Goal: Contribute content

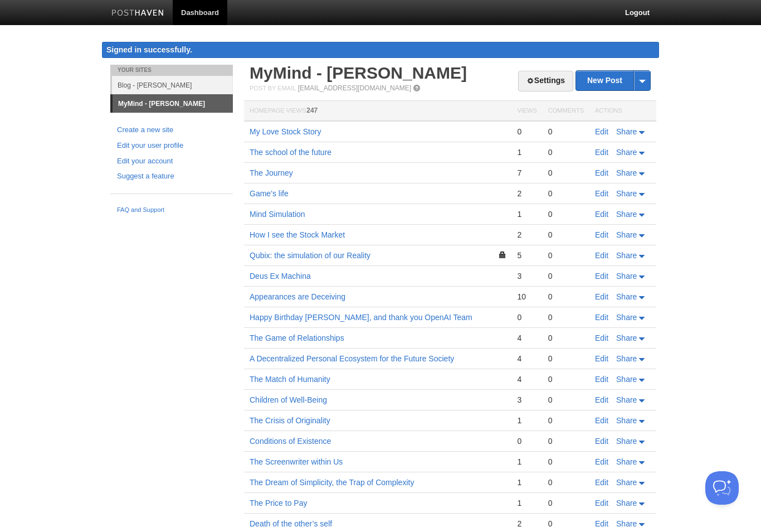
click at [171, 86] on link "Blog - [PERSON_NAME]" at bounding box center [172, 85] width 121 height 18
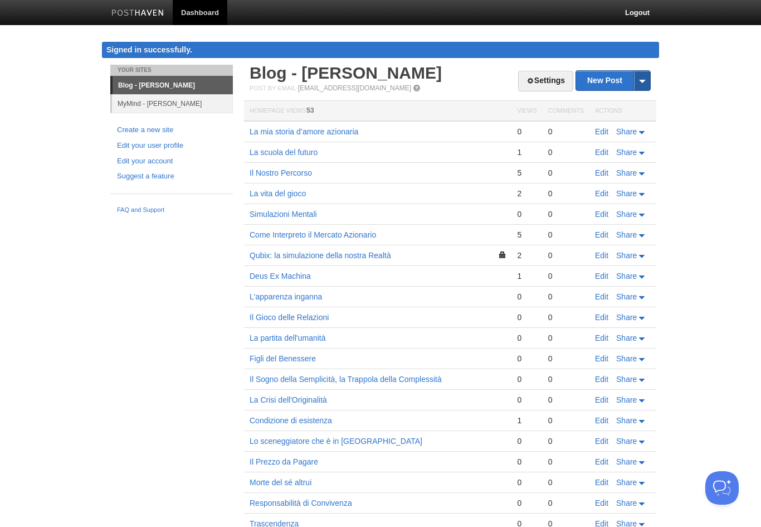
click at [645, 76] on span at bounding box center [642, 81] width 17 height 20
click at [621, 96] on link "by Web" at bounding box center [613, 98] width 74 height 17
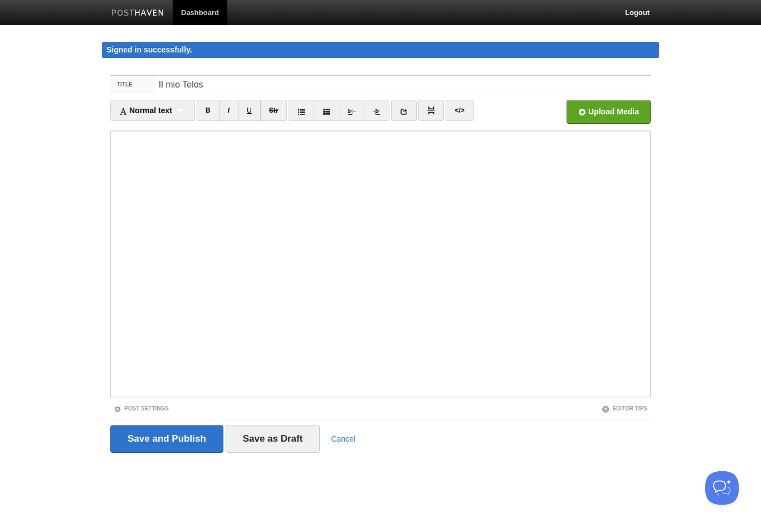
type input "Il mio Telos"
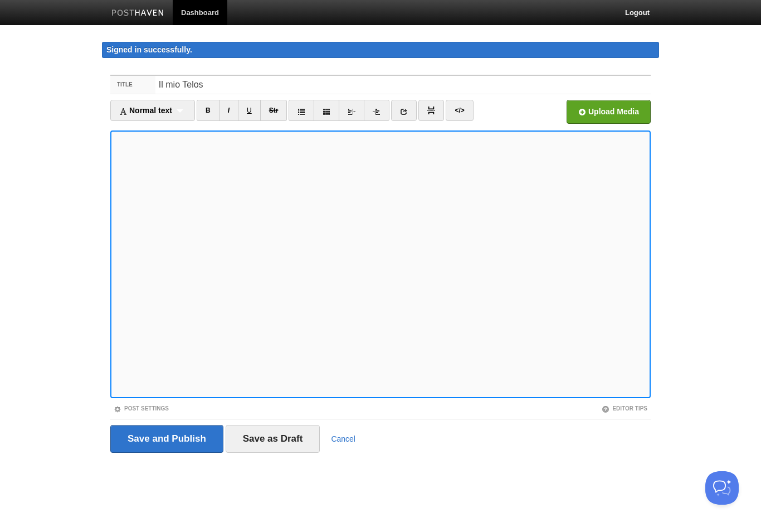
click at [648, 135] on iframe at bounding box center [380, 263] width 540 height 267
click at [578, 131] on iframe at bounding box center [380, 263] width 540 height 267
click at [113, 160] on iframe at bounding box center [380, 263] width 540 height 267
click at [110, 376] on iframe at bounding box center [380, 263] width 540 height 267
click at [137, 409] on link "Post Settings" at bounding box center [141, 408] width 55 height 6
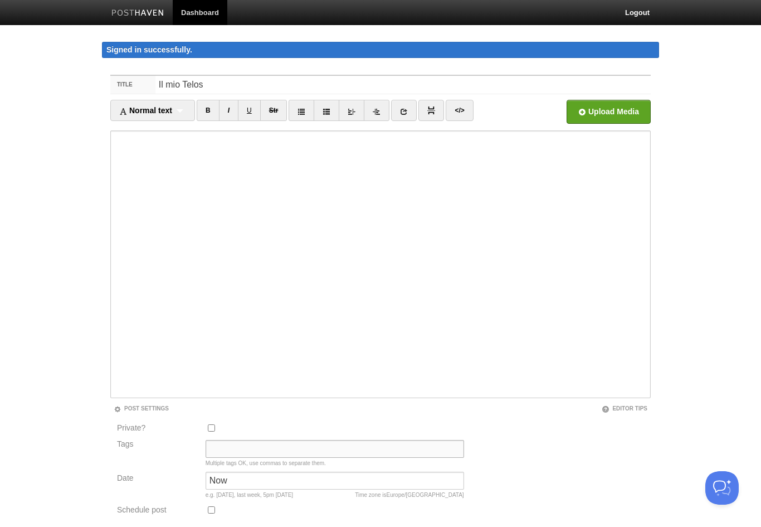
click at [324, 446] on input "Tags" at bounding box center [335, 449] width 259 height 18
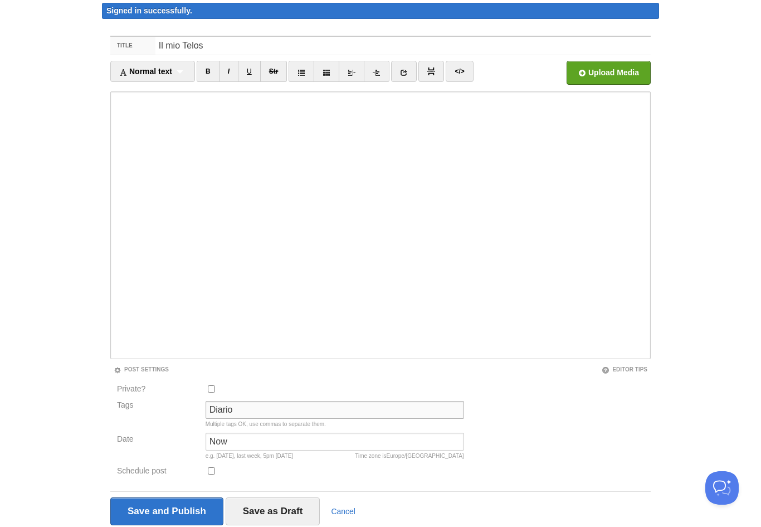
scroll to position [62, 0]
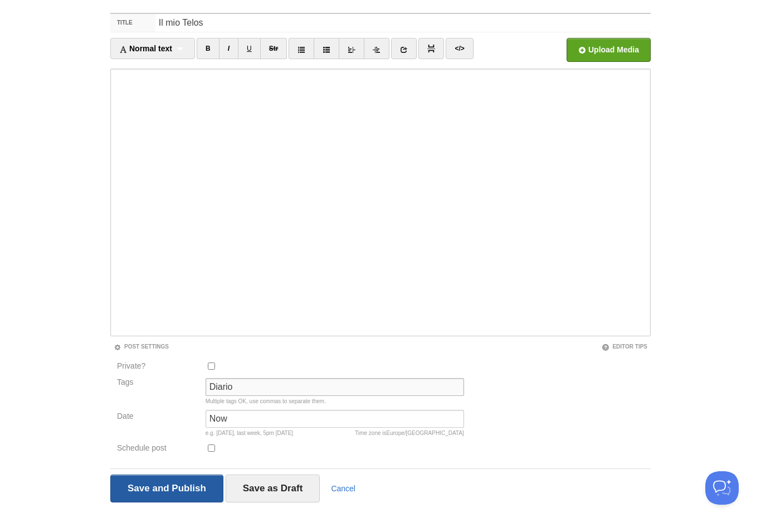
type input "Diario"
click at [161, 489] on input "Save and Publish" at bounding box center [166, 488] width 113 height 28
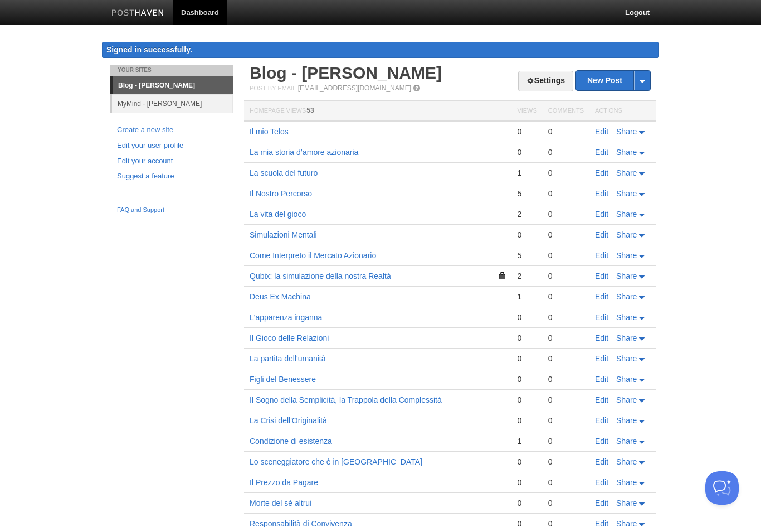
click at [195, 100] on link "MyMind - [PERSON_NAME]" at bounding box center [172, 103] width 121 height 18
click at [179, 108] on link "MyMind - [PERSON_NAME]" at bounding box center [172, 103] width 121 height 18
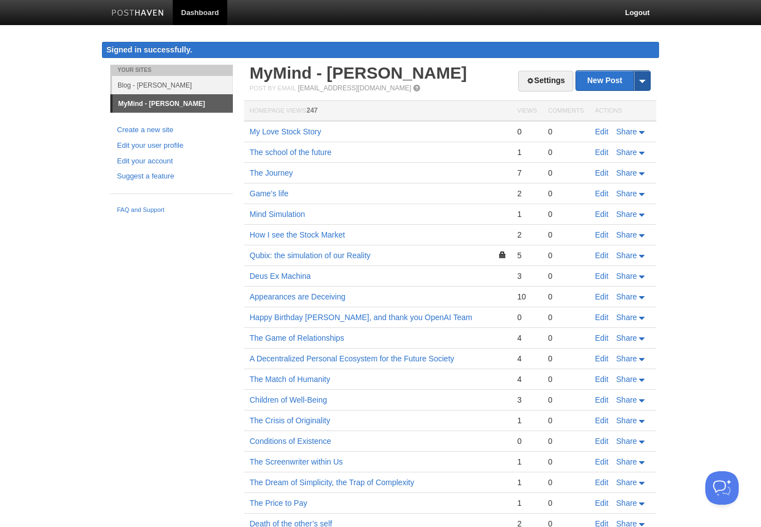
click at [639, 81] on span at bounding box center [642, 81] width 17 height 20
click at [616, 98] on link "by Web" at bounding box center [613, 98] width 74 height 17
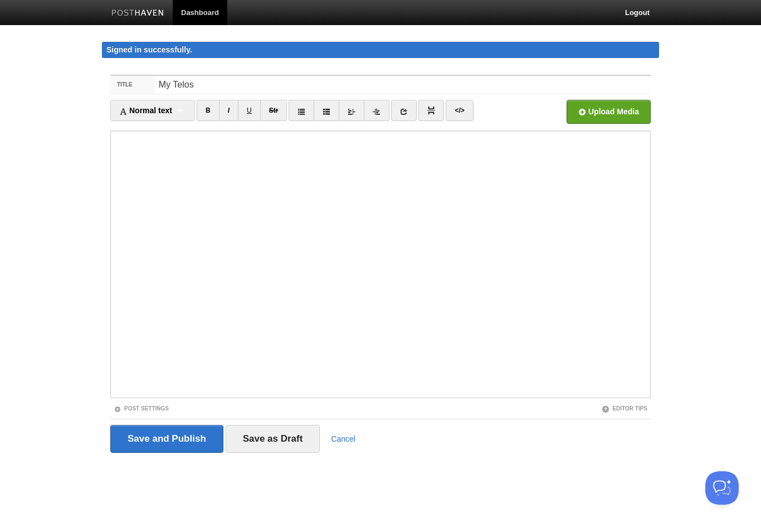
type input "My Telos"
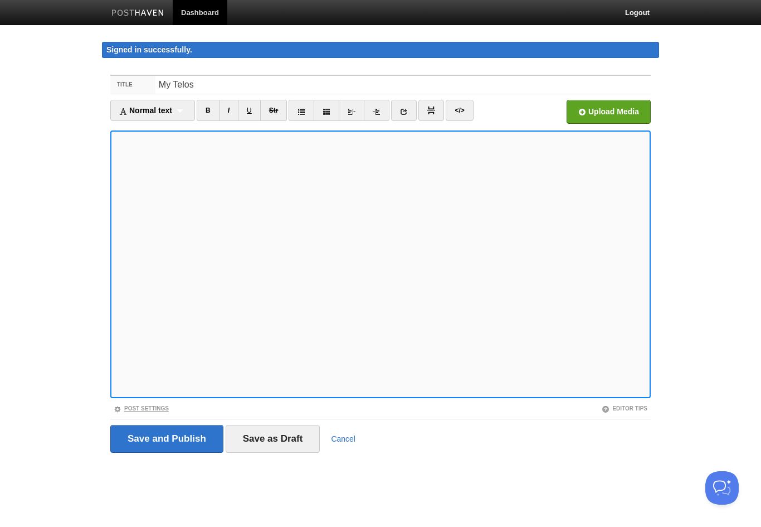
click at [148, 410] on link "Post Settings" at bounding box center [141, 408] width 55 height 6
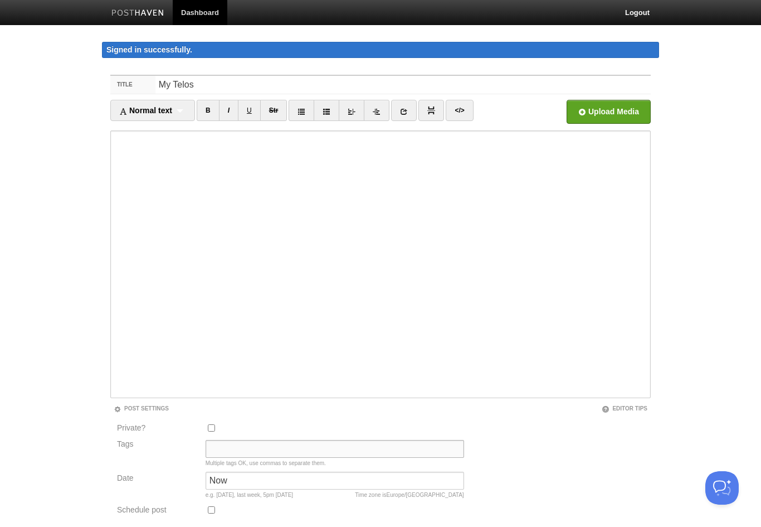
click at [328, 455] on input "Tags" at bounding box center [335, 449] width 259 height 18
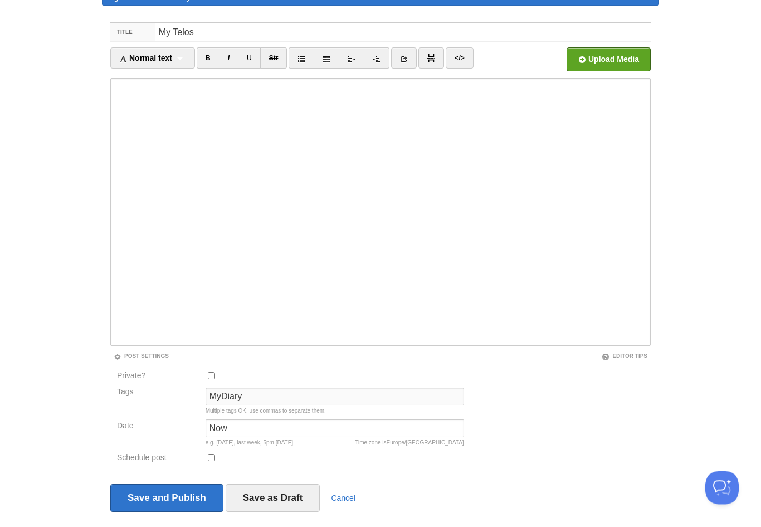
scroll to position [62, 0]
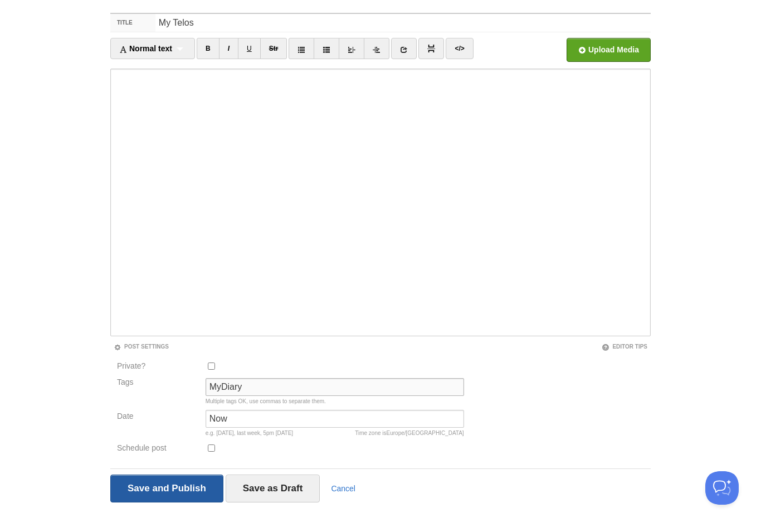
type input "MyDiary"
click at [184, 488] on input "Save and Publish" at bounding box center [166, 488] width 113 height 28
